Goal: Find specific page/section: Find specific page/section

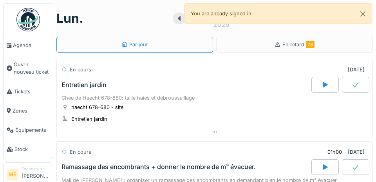
click at [22, 48] on span "Agenda" at bounding box center [31, 45] width 37 height 7
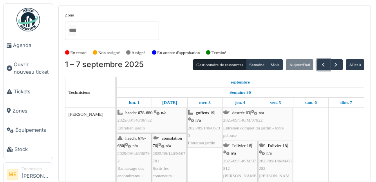
click at [323, 65] on span "button" at bounding box center [323, 64] width 7 height 7
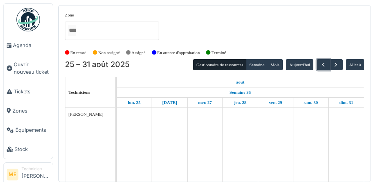
click at [324, 65] on span "button" at bounding box center [323, 64] width 7 height 7
click at [325, 64] on span "button" at bounding box center [323, 64] width 7 height 7
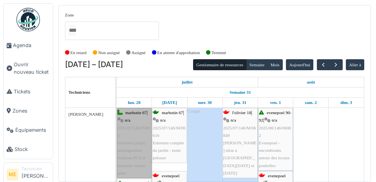
click at [133, 134] on link "marbotin 67 | n/a 2025/07/146/05895 Entretien jardin, aménagement compost PCS e…" at bounding box center [134, 143] width 35 height 70
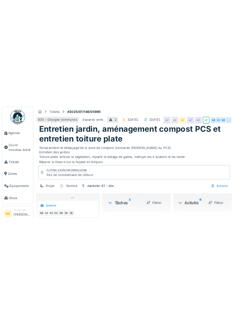
scroll to position [30, 0]
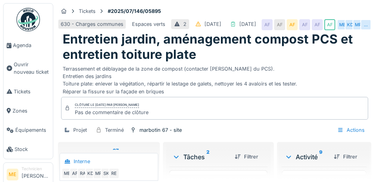
click at [93, 168] on div "MP" at bounding box center [98, 173] width 11 height 11
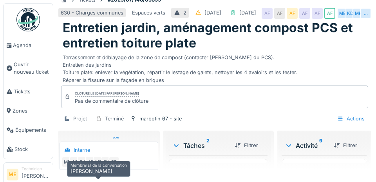
click at [92, 158] on div "KD" at bounding box center [90, 161] width 11 height 11
